Goal: Check status: Check status

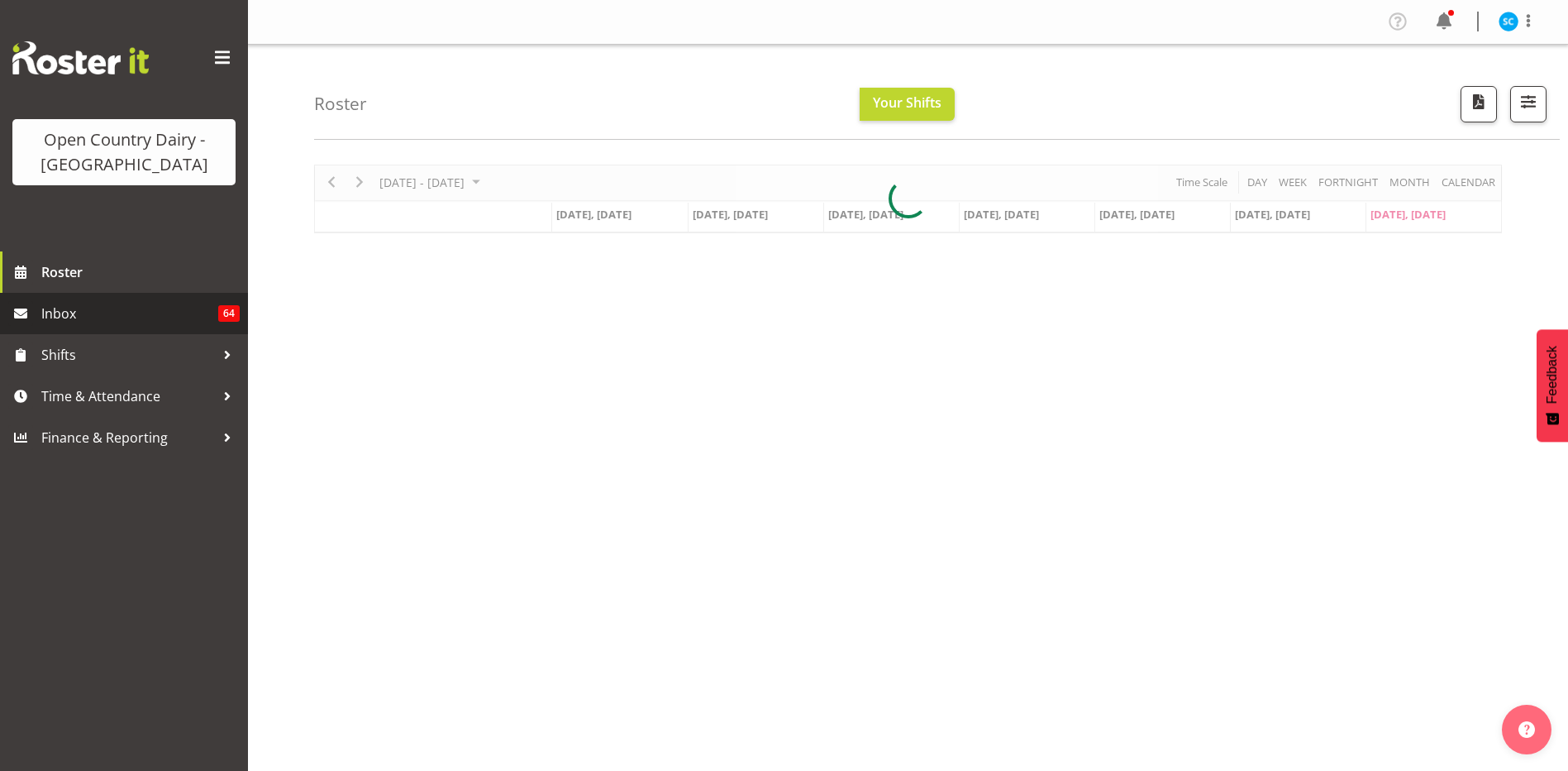
click at [79, 312] on span "Inbox" at bounding box center [130, 313] width 177 height 25
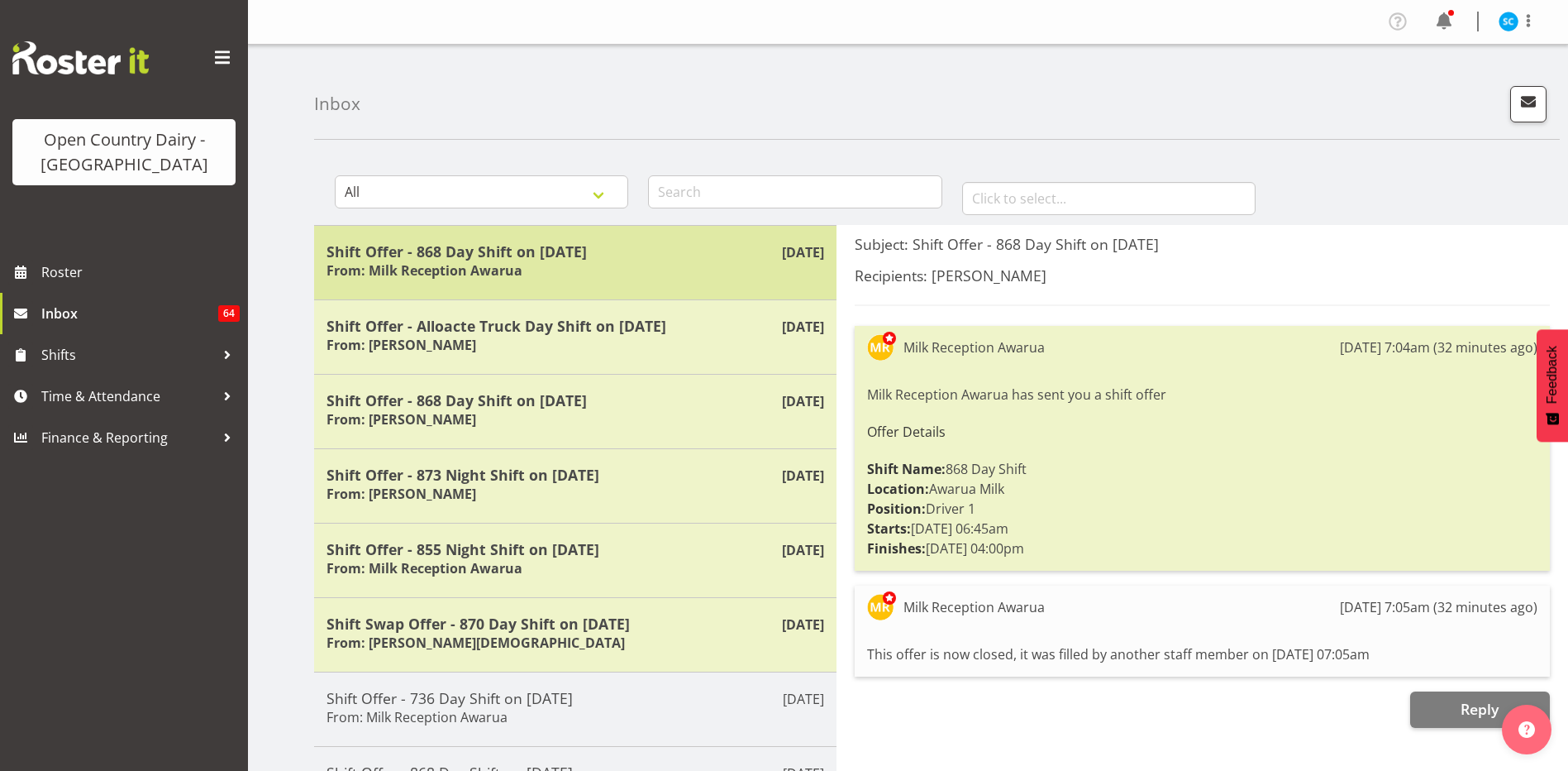
click at [664, 264] on div "Shift Offer - 868 Day Shift on 28/09/25 From: Milk Reception Awarua" at bounding box center [575, 262] width 497 height 40
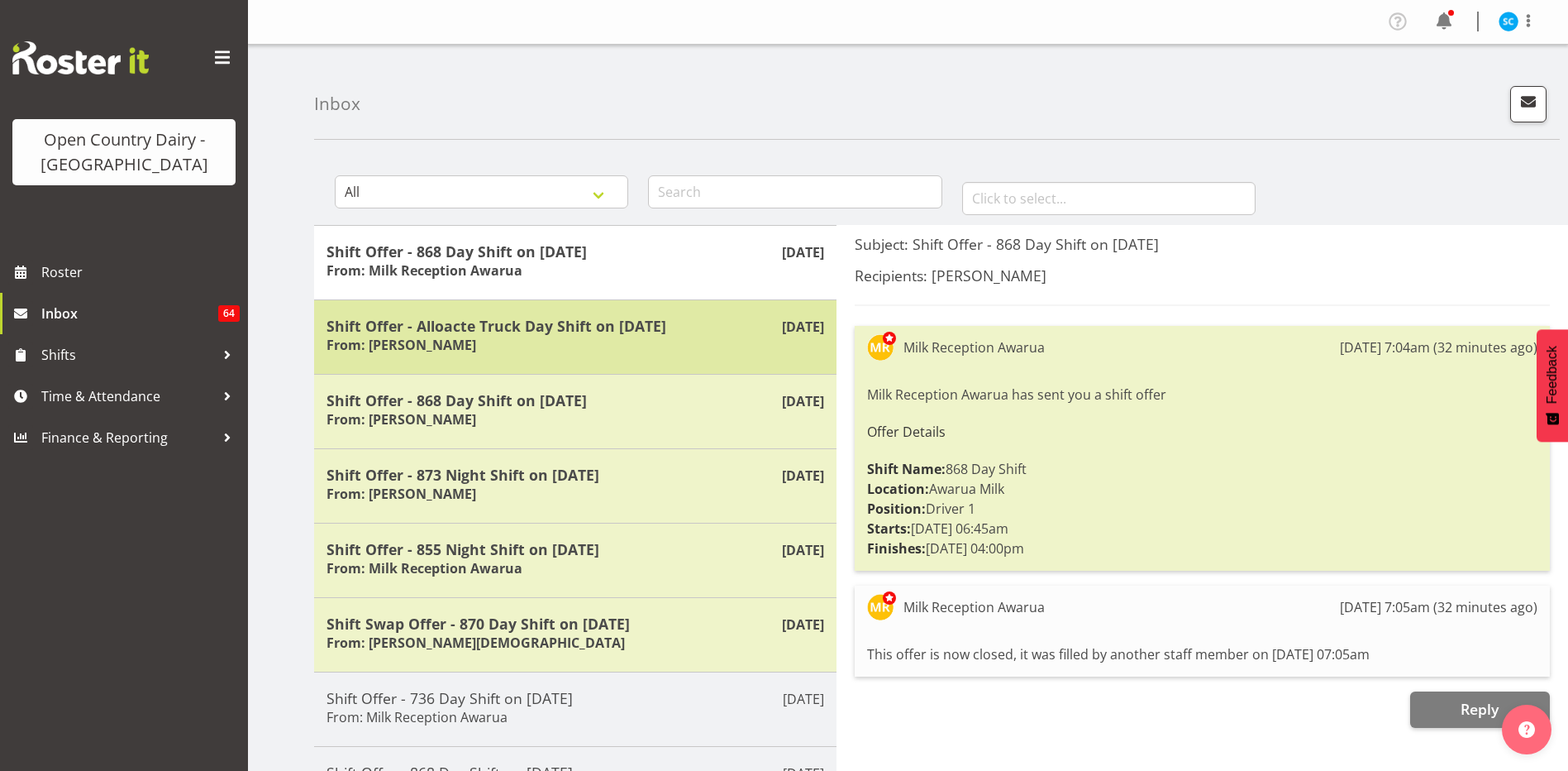
click at [722, 339] on div "Shift Offer - Alloacte Truck Day Shift on 28/09/25 From: Tim Magness" at bounding box center [575, 337] width 497 height 40
